Goal: Download file/media: Download file/media

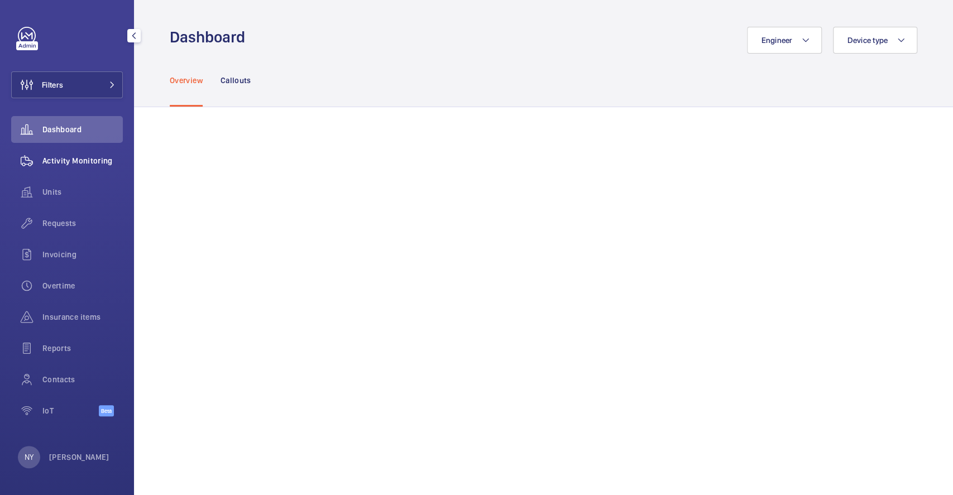
click at [93, 169] on div "Activity Monitoring" at bounding box center [67, 160] width 112 height 27
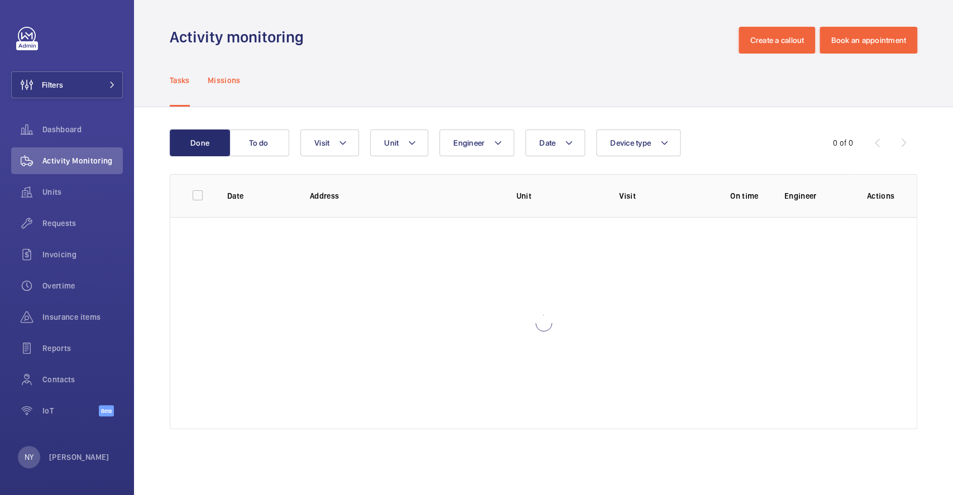
click at [223, 88] on div "Missions" at bounding box center [224, 80] width 33 height 53
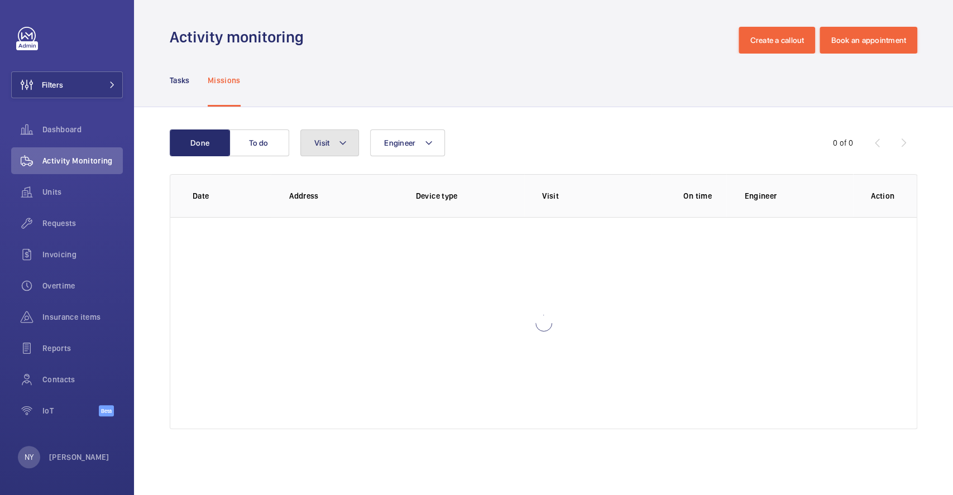
click at [328, 148] on button "Visit" at bounding box center [329, 142] width 59 height 27
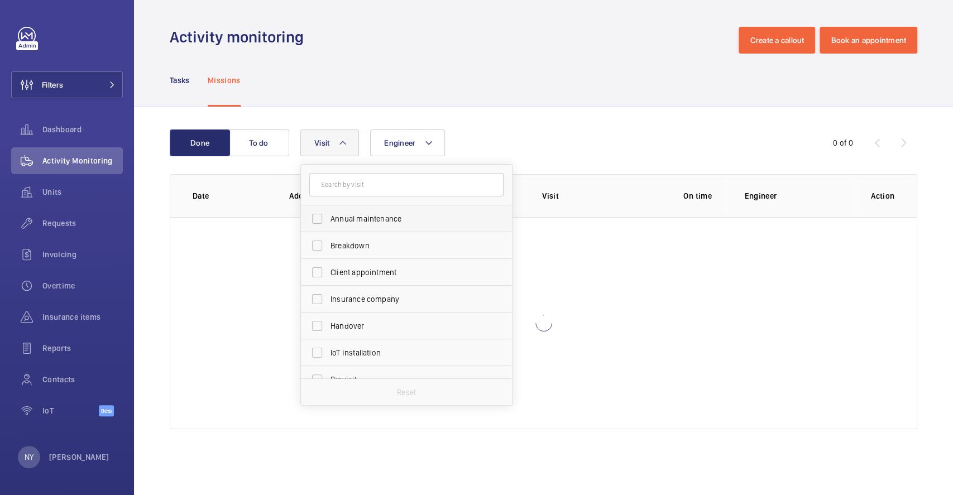
click at [328, 217] on label "Annual maintenance" at bounding box center [398, 218] width 194 height 27
click at [328, 217] on input "Annual maintenance" at bounding box center [317, 219] width 22 height 22
checkbox input "true"
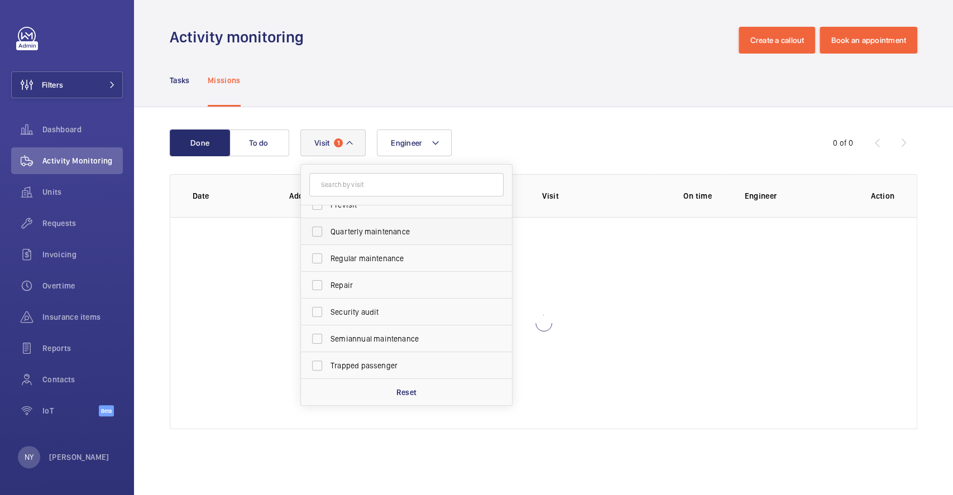
click at [380, 234] on span "Quarterly maintenance" at bounding box center [406, 231] width 153 height 11
click at [328, 234] on input "Quarterly maintenance" at bounding box center [317, 231] width 22 height 22
checkbox input "true"
click at [368, 259] on span "Regular maintenance" at bounding box center [406, 258] width 153 height 11
click at [328, 259] on input "Regular maintenance" at bounding box center [317, 258] width 22 height 22
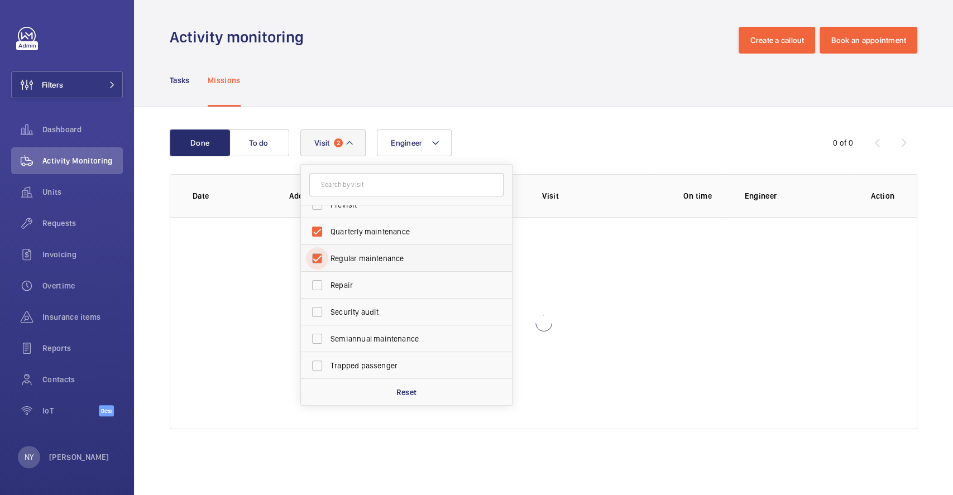
checkbox input "true"
click at [366, 345] on label "Semiannual maintenance" at bounding box center [398, 338] width 194 height 27
click at [328, 345] on input "Semiannual maintenance" at bounding box center [317, 339] width 22 height 22
checkbox input "true"
click at [44, 78] on span "Filters" at bounding box center [37, 84] width 51 height 27
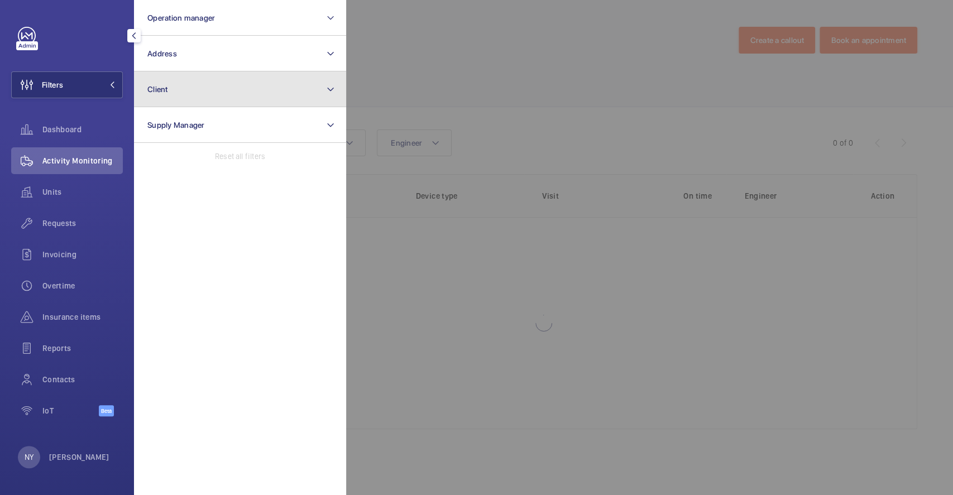
click at [211, 81] on button "Client" at bounding box center [240, 89] width 212 height 36
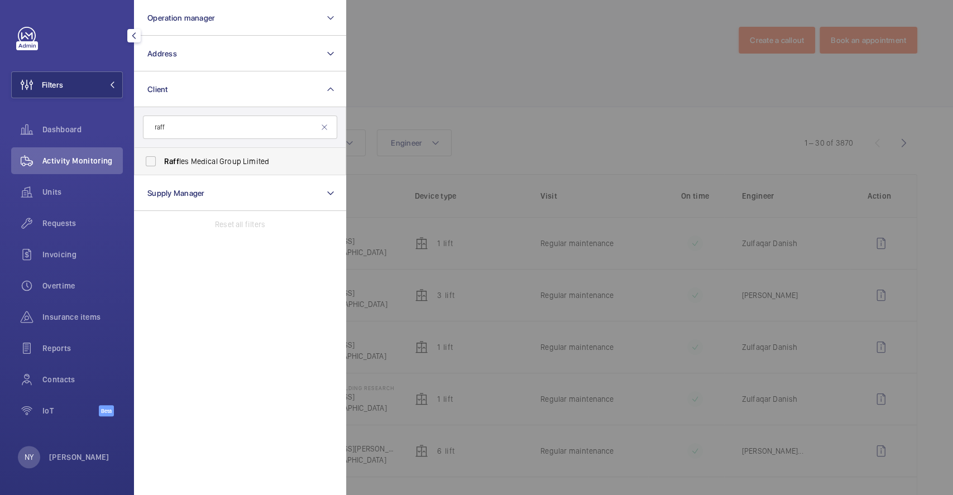
type input "raff"
click at [188, 164] on span "Raff les Medical Group Limited" at bounding box center [240, 161] width 153 height 11
click at [162, 164] on input "Raff les Medical Group Limited" at bounding box center [151, 161] width 22 height 22
checkbox input "true"
click at [457, 58] on div at bounding box center [822, 247] width 953 height 495
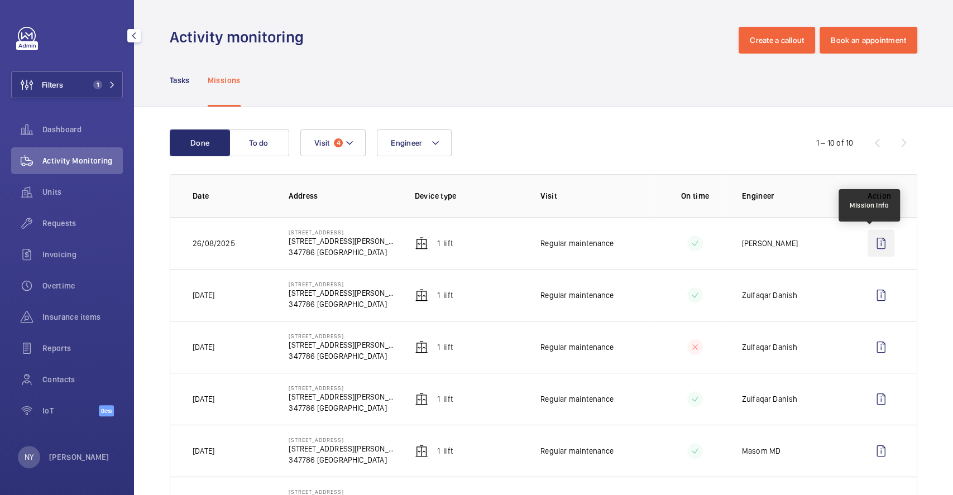
click at [871, 236] on wm-front-icon-button at bounding box center [880, 243] width 27 height 27
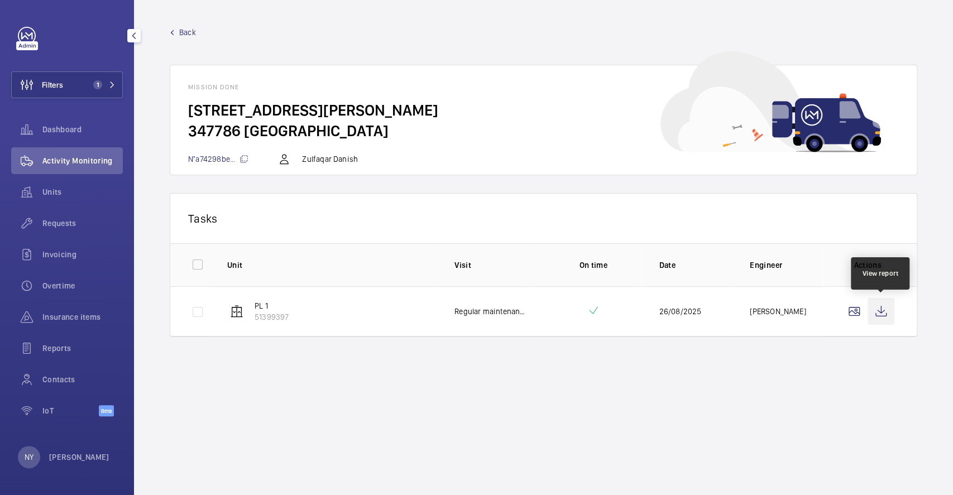
click at [876, 313] on wm-front-icon-button at bounding box center [880, 311] width 27 height 27
click at [73, 452] on p "[PERSON_NAME]" at bounding box center [79, 457] width 60 height 11
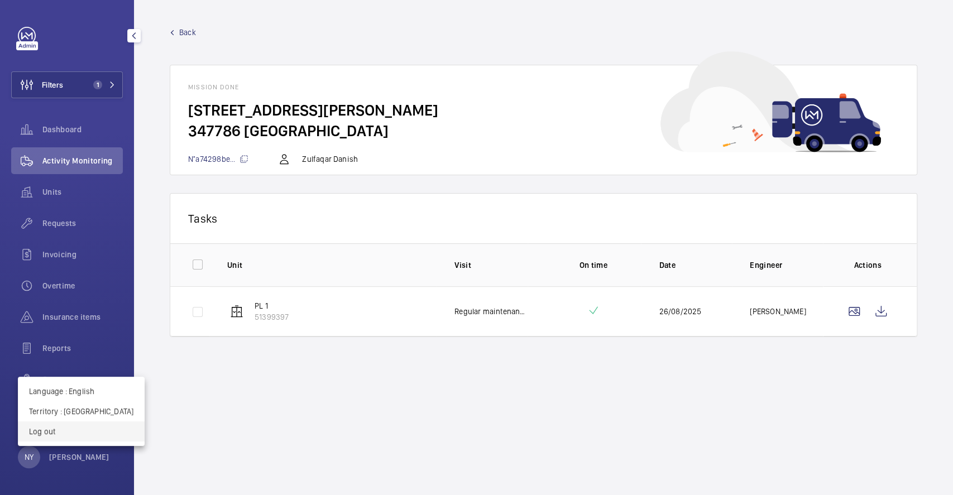
click at [81, 428] on p "Log out" at bounding box center [81, 431] width 104 height 11
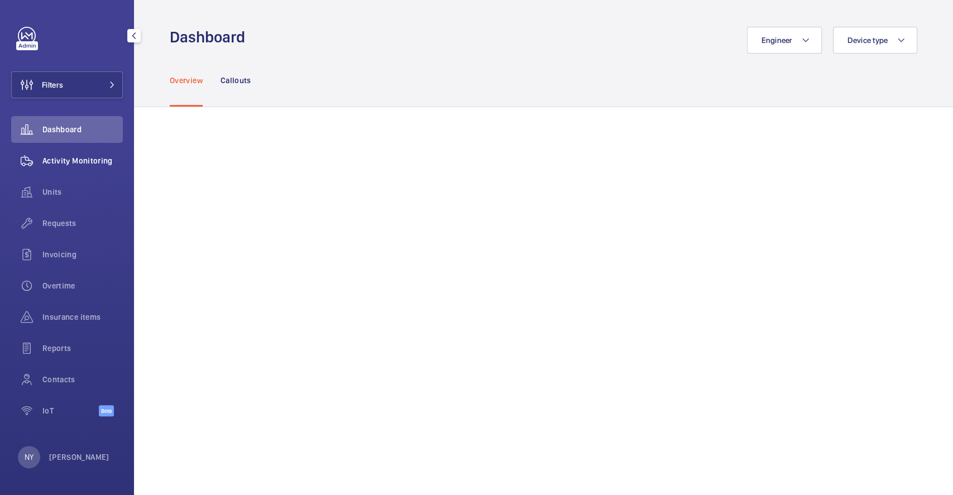
click at [51, 162] on span "Activity Monitoring" at bounding box center [82, 160] width 80 height 11
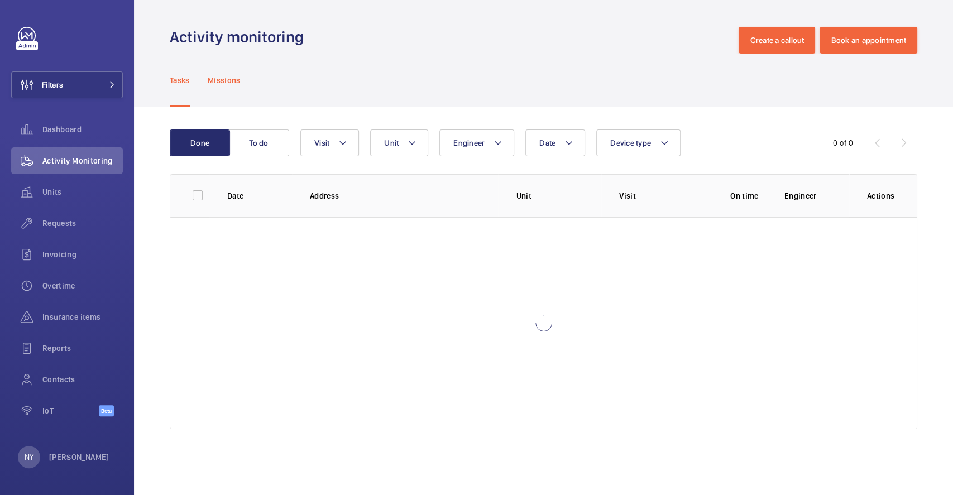
click at [216, 75] on p "Missions" at bounding box center [224, 80] width 33 height 11
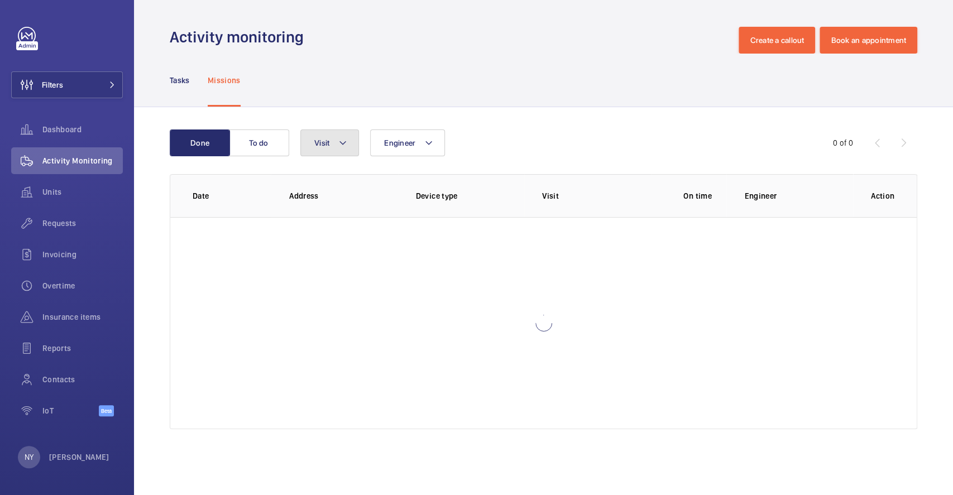
click at [344, 145] on mat-icon at bounding box center [342, 142] width 9 height 13
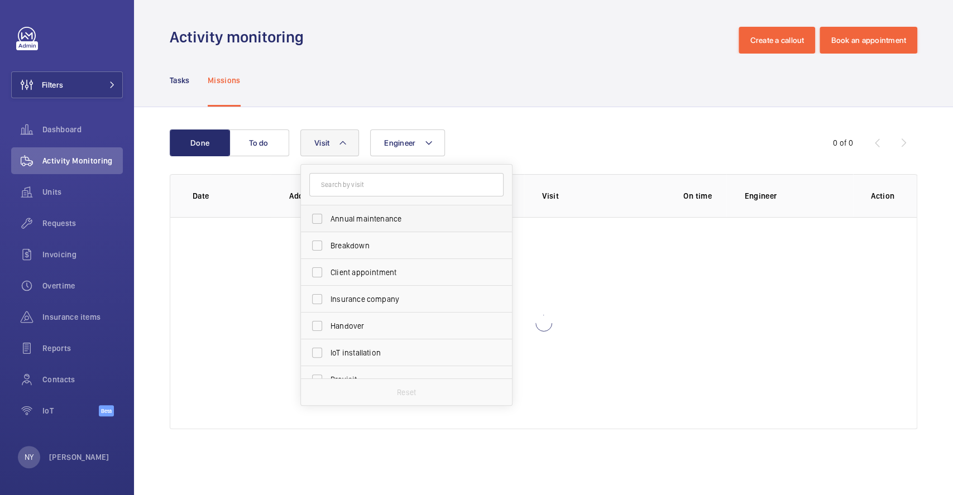
click at [357, 217] on span "Annual maintenance" at bounding box center [406, 218] width 153 height 11
click at [328, 217] on input "Annual maintenance" at bounding box center [317, 219] width 22 height 22
checkbox input "true"
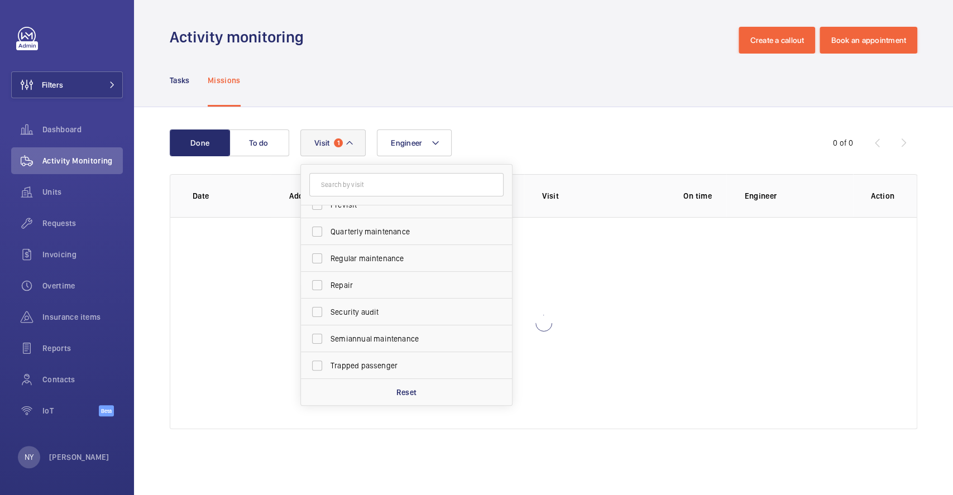
click at [357, 235] on span "Quarterly maintenance" at bounding box center [406, 231] width 153 height 11
click at [328, 235] on input "Quarterly maintenance" at bounding box center [317, 231] width 22 height 22
checkbox input "true"
click at [357, 261] on span "Regular maintenance" at bounding box center [406, 258] width 153 height 11
click at [328, 261] on input "Regular maintenance" at bounding box center [317, 258] width 22 height 22
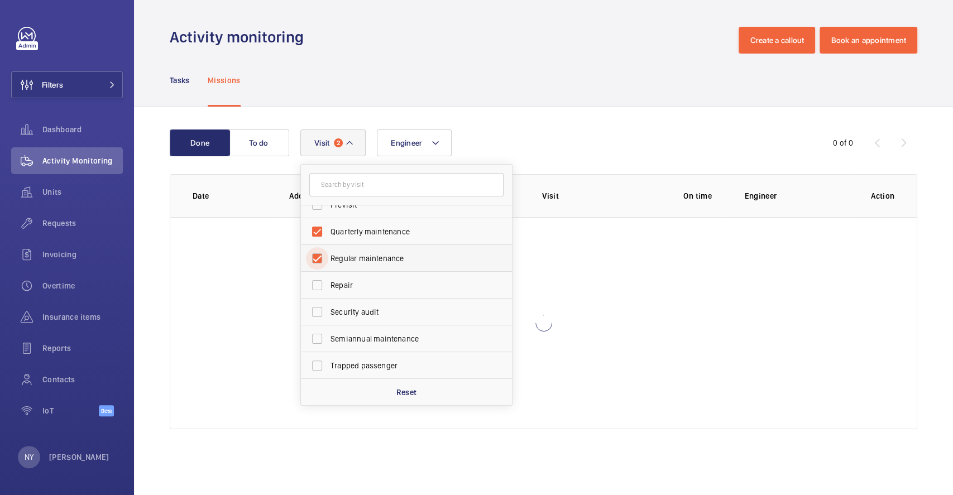
checkbox input "true"
click at [369, 335] on span "Semiannual maintenance" at bounding box center [406, 338] width 153 height 11
click at [328, 335] on input "Semiannual maintenance" at bounding box center [317, 339] width 22 height 22
checkbox input "true"
click at [79, 92] on button "Filters" at bounding box center [67, 84] width 112 height 27
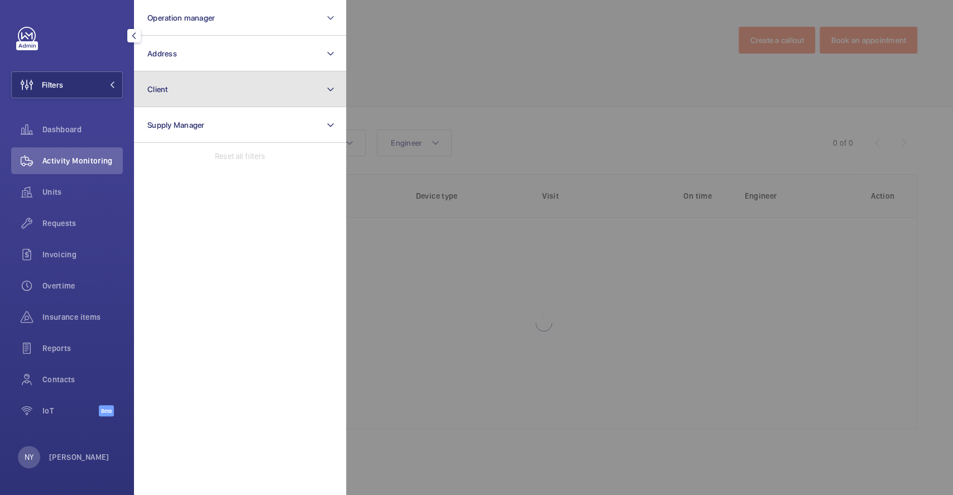
click at [219, 74] on button "Client" at bounding box center [240, 89] width 212 height 36
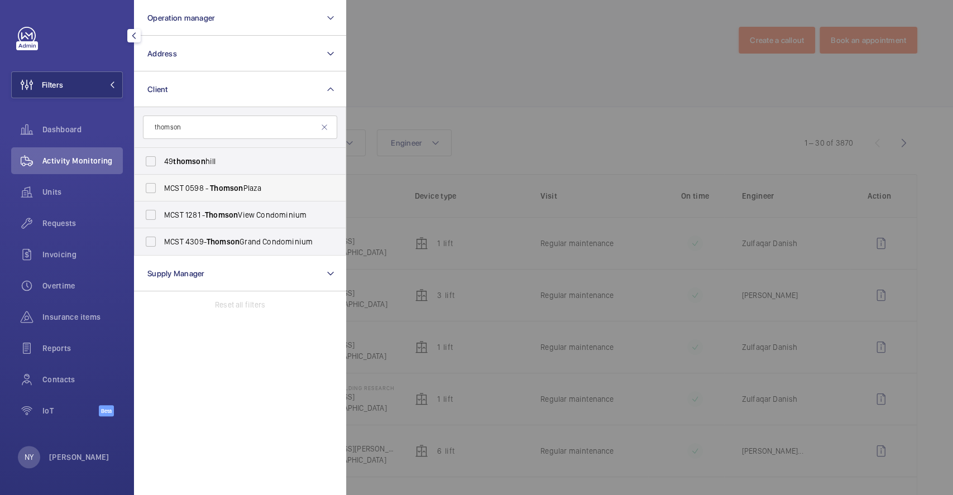
type input "thomson"
click at [237, 184] on span "Thomson" at bounding box center [226, 188] width 33 height 9
click at [162, 182] on input "MCST 0598 - ​ [GEOGRAPHIC_DATA]" at bounding box center [151, 188] width 22 height 22
checkbox input "true"
click at [441, 93] on div at bounding box center [822, 247] width 953 height 495
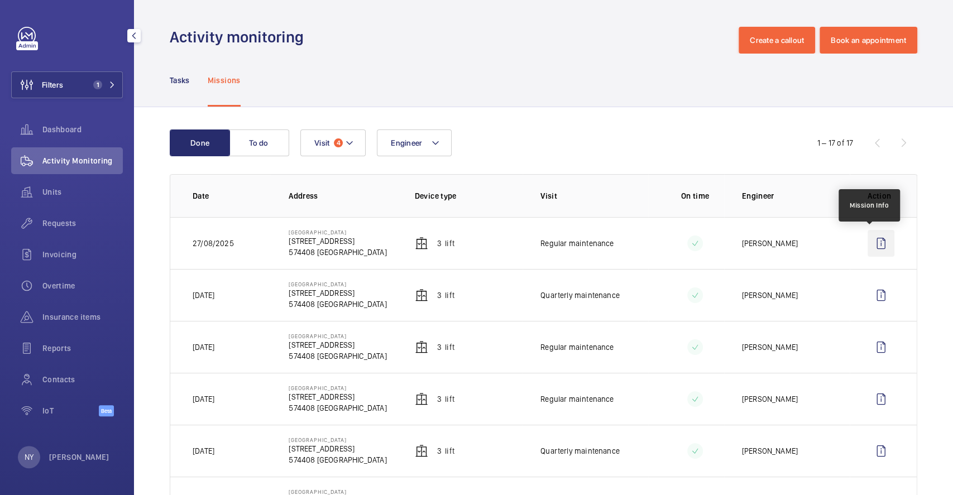
click at [871, 248] on wm-front-icon-button at bounding box center [880, 243] width 27 height 27
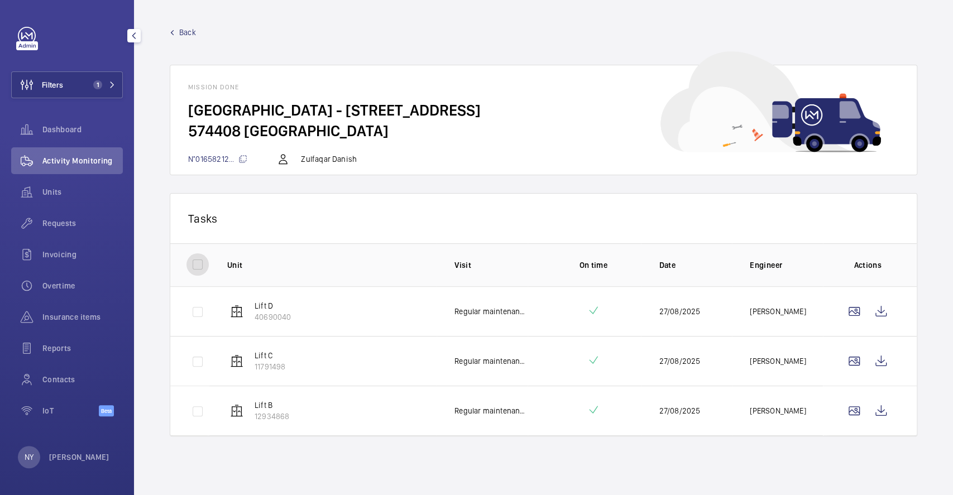
drag, startPoint x: 193, startPoint y: 262, endPoint x: 301, endPoint y: 275, distance: 109.0
click at [193, 262] on input "checkbox" at bounding box center [197, 264] width 22 height 22
checkbox input "true"
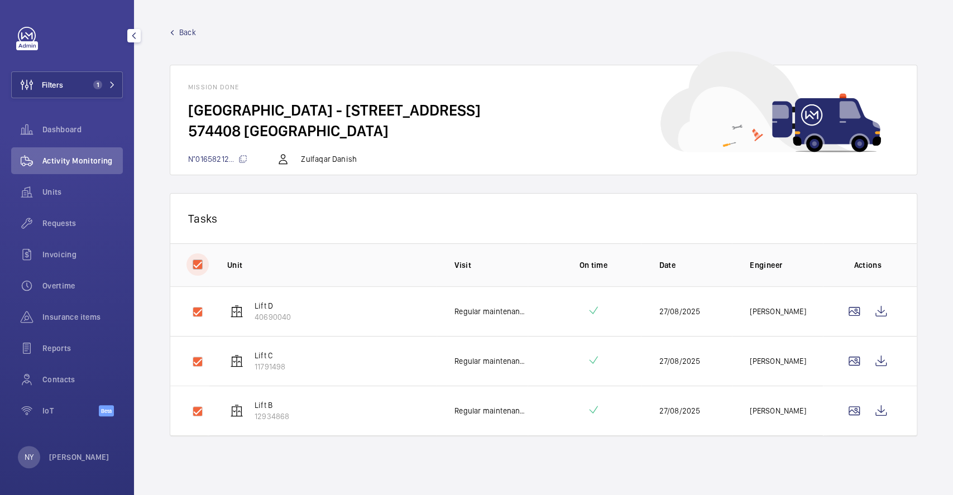
checkbox input "true"
click at [826, 219] on button "Download 3 reports" at bounding box center [852, 218] width 93 height 27
click at [91, 453] on wm-front-avatar "NY [PERSON_NAME]" at bounding box center [67, 457] width 98 height 22
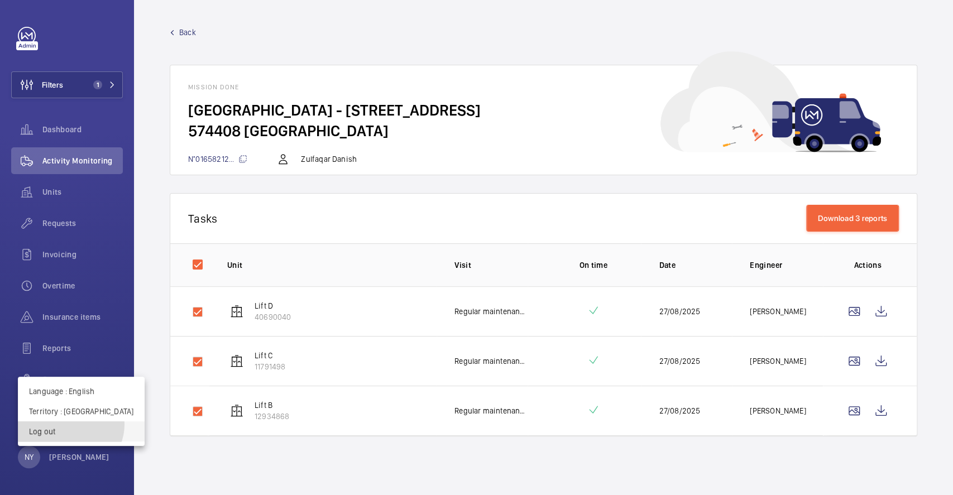
click at [70, 424] on button "Log out" at bounding box center [81, 431] width 127 height 20
